Goal: Navigation & Orientation: Find specific page/section

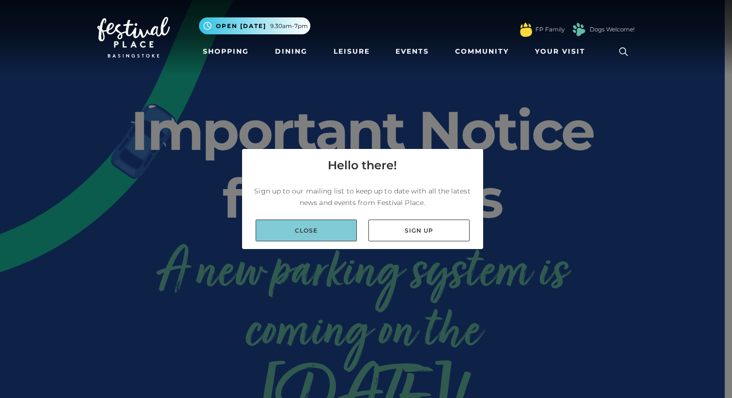
click at [309, 227] on link "Close" at bounding box center [306, 231] width 101 height 22
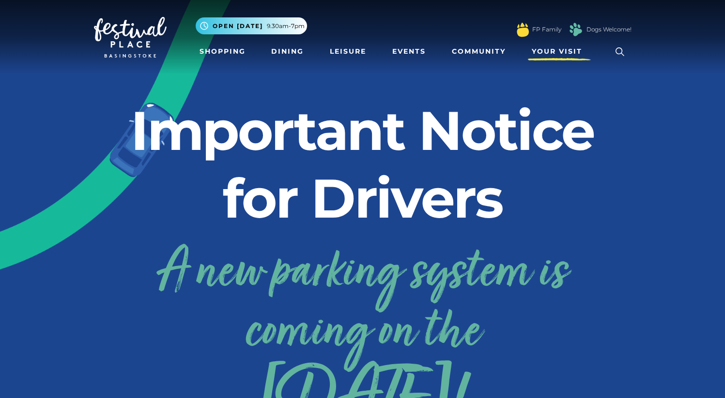
click at [569, 53] on span "Your Visit" at bounding box center [556, 51] width 50 height 10
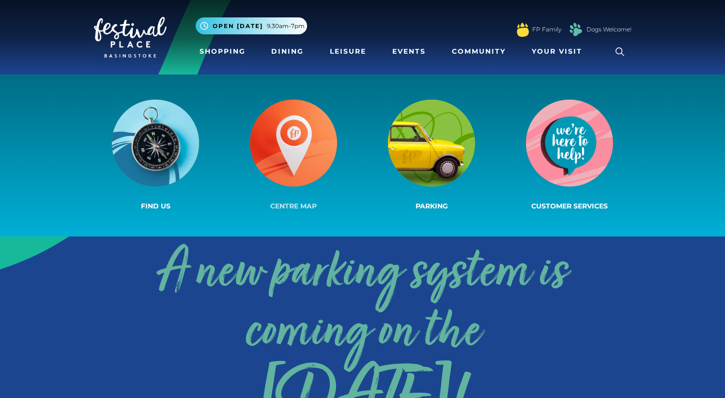
click at [302, 142] on img at bounding box center [293, 143] width 87 height 87
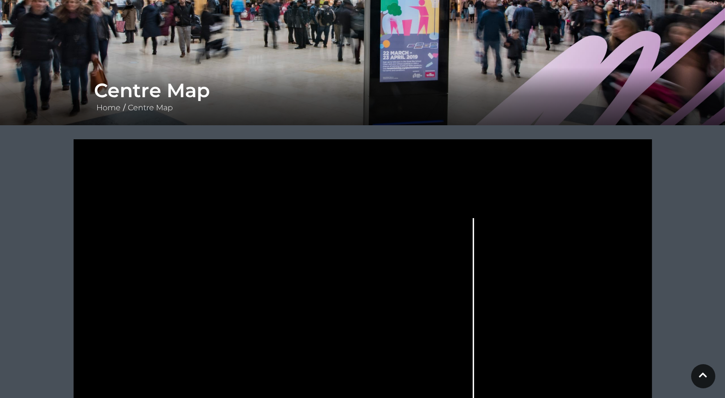
scroll to position [213, 0]
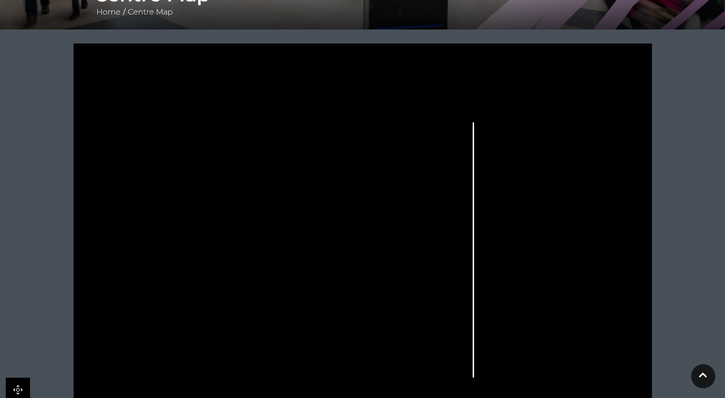
click at [211, 81] on tspan "THE ANVIL" at bounding box center [211, 81] width 0 height 0
click at [198, 77] on icon at bounding box center [362, 248] width 725 height 408
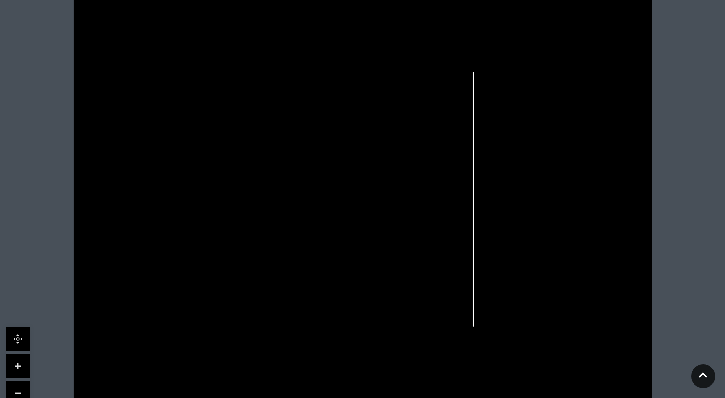
scroll to position [309, 0]
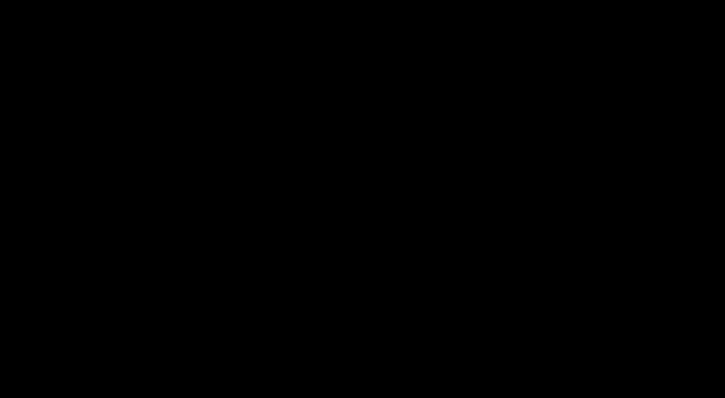
drag, startPoint x: 309, startPoint y: 196, endPoint x: 297, endPoint y: 223, distance: 29.9
click at [297, 223] on icon at bounding box center [362, 151] width 725 height 408
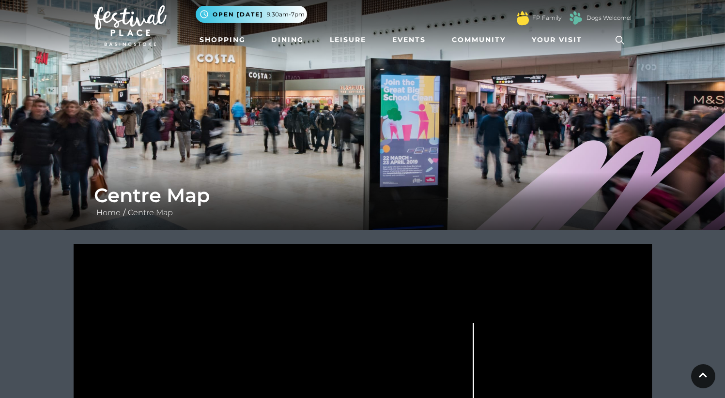
scroll to position [0, 0]
